Goal: Find specific page/section: Find specific page/section

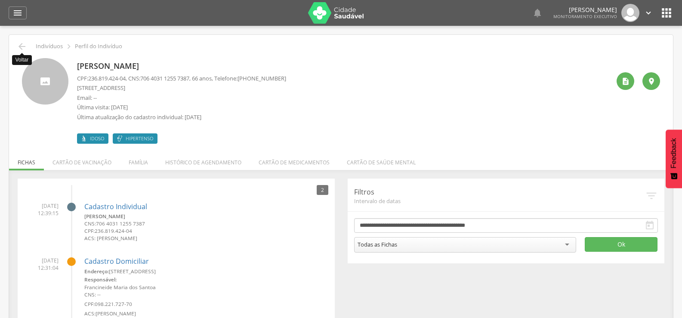
click at [26, 44] on icon "" at bounding box center [22, 46] width 10 height 10
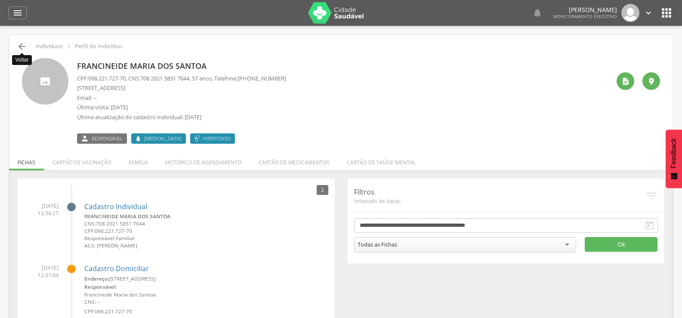
click at [22, 46] on icon "" at bounding box center [22, 46] width 10 height 10
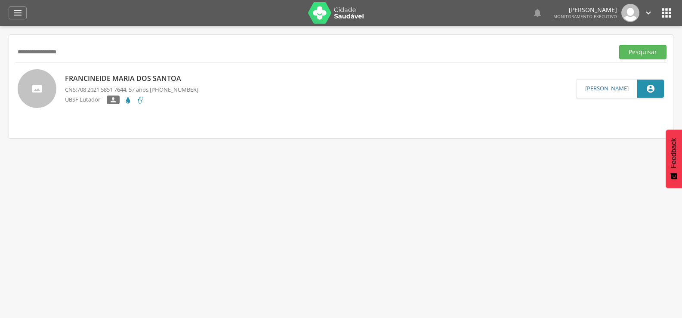
drag, startPoint x: 79, startPoint y: 49, endPoint x: 0, endPoint y: 53, distance: 79.3
click at [0, 56] on div " Supervisão  Distritos  Ubs Coordenador: - Queimadas / PB Intervalo de Tempo…" at bounding box center [341, 185] width 682 height 318
type input "**********"
click at [619, 45] on button "Pesquisar" at bounding box center [642, 52] width 47 height 15
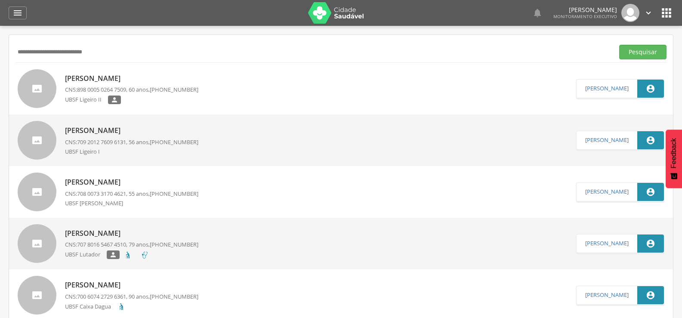
click at [77, 77] on p "[PERSON_NAME]" at bounding box center [131, 79] width 133 height 10
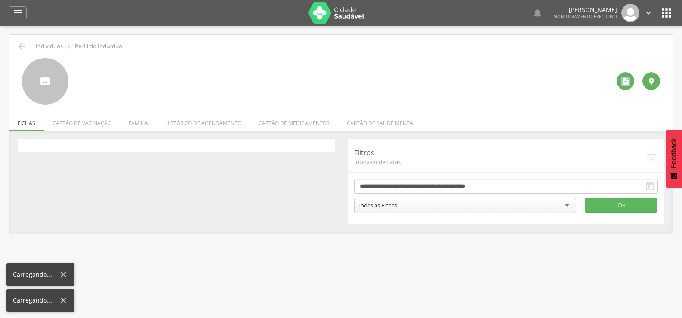
click at [77, 77] on div " " at bounding box center [341, 81] width 638 height 46
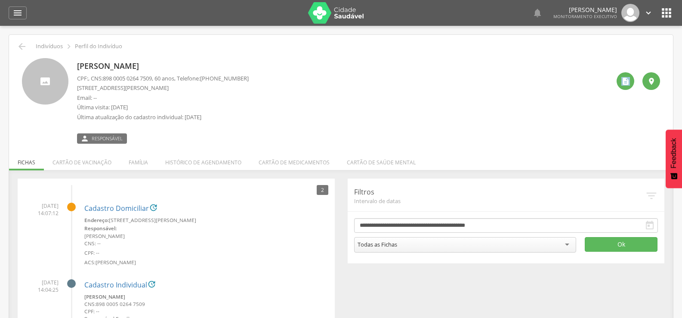
drag, startPoint x: 212, startPoint y: 66, endPoint x: 27, endPoint y: 71, distance: 184.6
click at [33, 70] on div "[PERSON_NAME] CPF: , CNS: [PHONE_NUMBER] , 60 anos, Telefone: [PHONE_NUMBER] [S…" at bounding box center [341, 101] width 638 height 86
copy div "[PERSON_NAME]"
click at [24, 45] on icon "" at bounding box center [22, 46] width 10 height 10
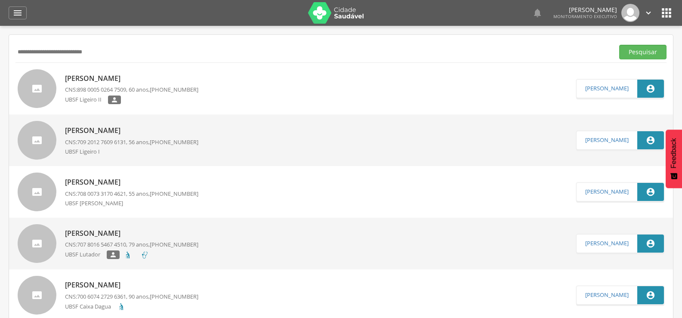
drag, startPoint x: 111, startPoint y: 51, endPoint x: 0, endPoint y: 73, distance: 113.0
click at [0, 72] on div " Supervisão  Distritos  Ubs Coordenador: - Queimadas / PB Intervalo de Tempo…" at bounding box center [341, 185] width 682 height 318
type input "******"
click at [619, 45] on button "Pesquisar" at bounding box center [642, 52] width 47 height 15
drag, startPoint x: 126, startPoint y: 54, endPoint x: 0, endPoint y: 45, distance: 125.9
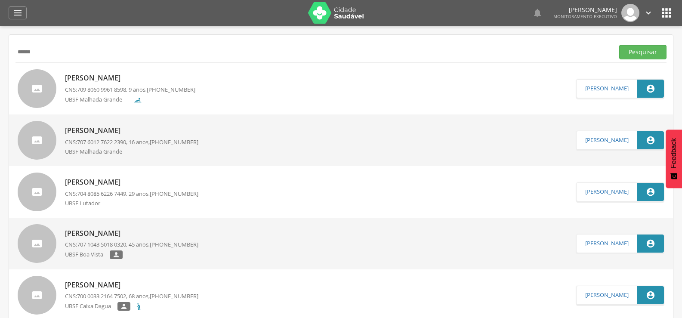
click at [0, 47] on div " Supervisão  Distritos  Ubs Coordenador: - Queimadas / PB Intervalo de Tempo…" at bounding box center [341, 185] width 682 height 318
type input "**********"
click at [619, 45] on button "Pesquisar" at bounding box center [642, 52] width 47 height 15
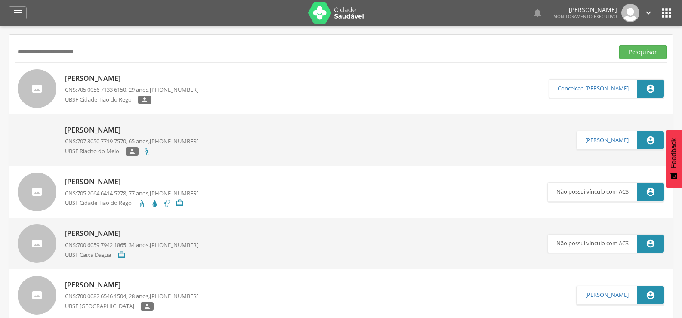
click at [83, 73] on div "[PERSON_NAME] CNS: 705 0056 7133 6150 , 29 anos, [PHONE_NUMBER] [GEOGRAPHIC_DAT…" at bounding box center [131, 89] width 133 height 36
